Goal: Information Seeking & Learning: Learn about a topic

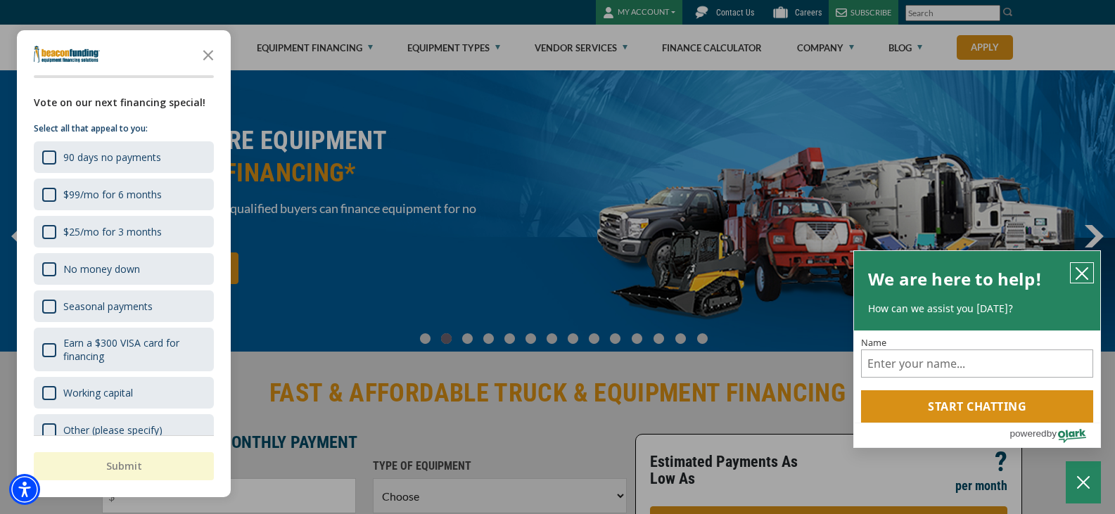
click at [1084, 268] on icon "close chatbox" at bounding box center [1082, 274] width 14 height 14
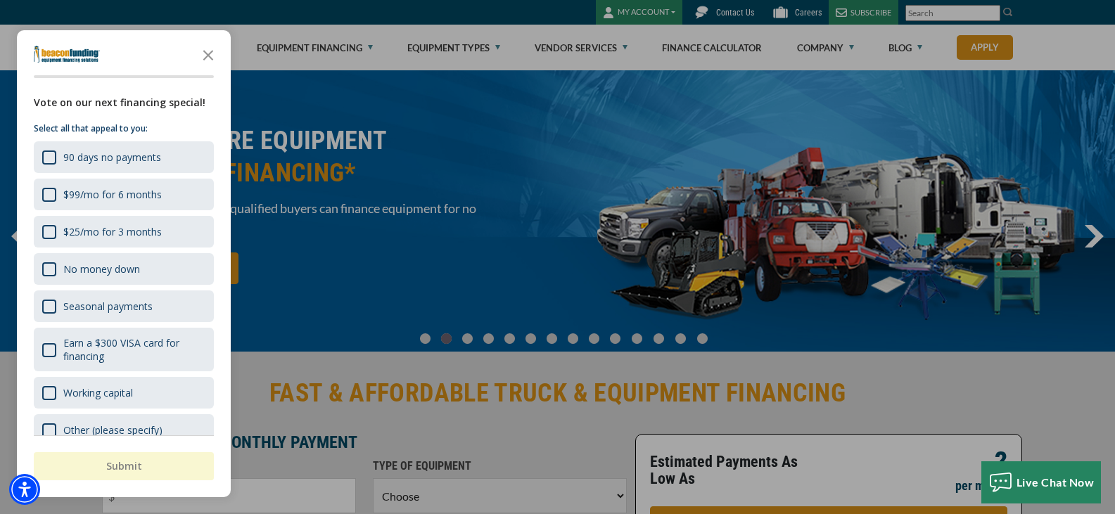
click at [858, 52] on div "button" at bounding box center [557, 257] width 1115 height 514
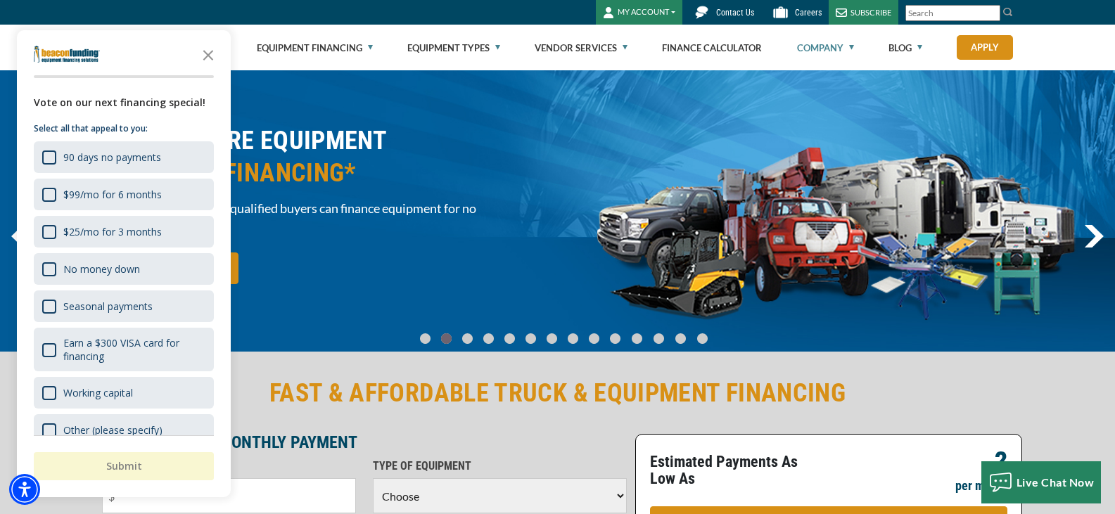
click at [851, 48] on link "Company" at bounding box center [825, 47] width 57 height 45
